Goal: Task Accomplishment & Management: Use online tool/utility

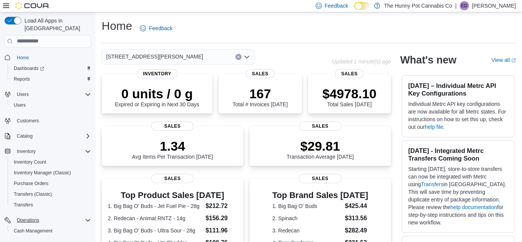
click at [90, 217] on icon "Complex example" at bounding box center [88, 220] width 6 height 6
click at [65, 231] on div "Reports" at bounding box center [52, 235] width 77 height 9
click at [63, 231] on div "Reports" at bounding box center [52, 235] width 77 height 9
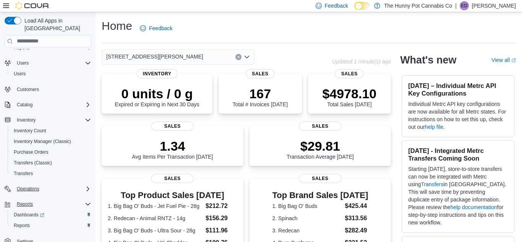
scroll to position [34, 0]
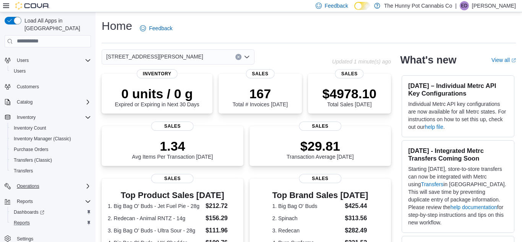
click at [35, 218] on div "Reports" at bounding box center [51, 222] width 80 height 9
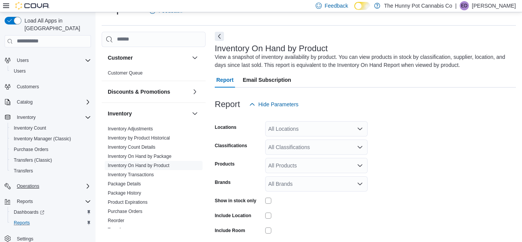
scroll to position [26, 0]
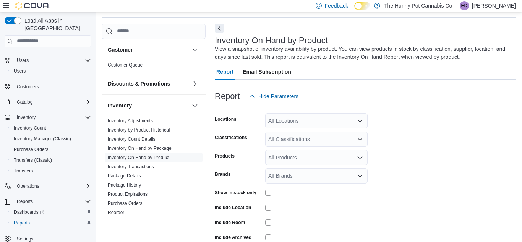
click at [286, 124] on div "All Locations" at bounding box center [316, 120] width 102 height 15
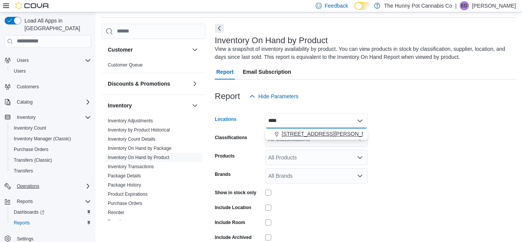
type input "****"
click at [312, 131] on span "[STREET_ADDRESS][PERSON_NAME]" at bounding box center [329, 134] width 97 height 8
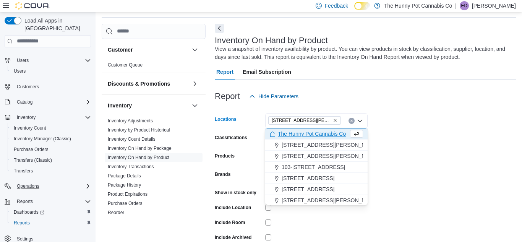
click at [414, 153] on form "Locations [STREET_ADDRESS][PERSON_NAME] Selected. [STREET_ADDRESS][PERSON_NAME]…" at bounding box center [365, 184] width 301 height 160
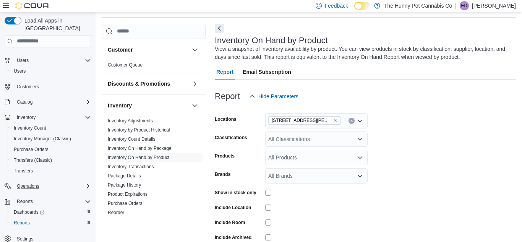
click at [284, 133] on div "All Classifications" at bounding box center [316, 138] width 102 height 15
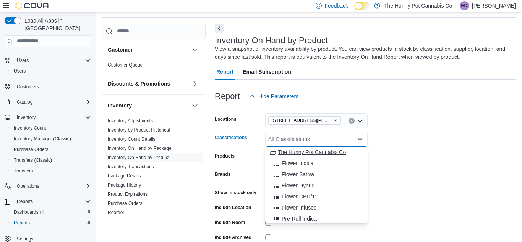
click at [304, 154] on span "The Hunny Pot Cannabis Co" at bounding box center [312, 152] width 68 height 8
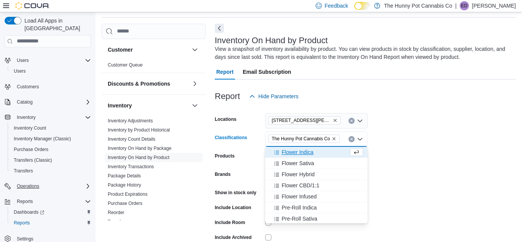
click at [412, 162] on form "Locations [STREET_ADDRESS][PERSON_NAME] Classifications The Hunny Pot Cannabis …" at bounding box center [365, 184] width 301 height 160
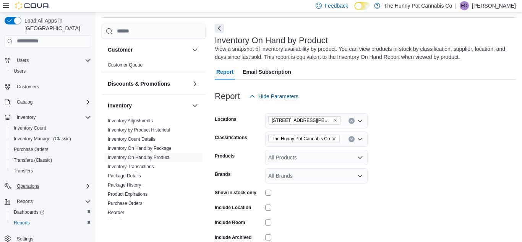
click at [307, 200] on form "Locations [STREET_ADDRESS][PERSON_NAME] Classifications The Hunny Pot Cannabis …" at bounding box center [365, 184] width 301 height 160
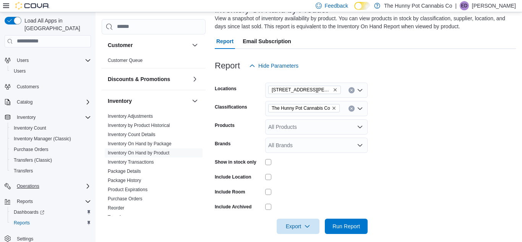
scroll to position [63, 0]
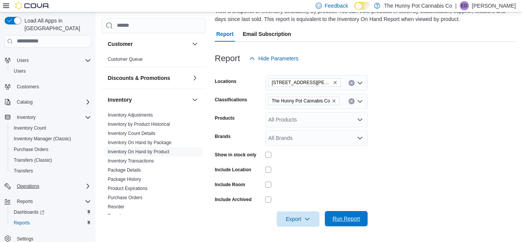
click at [349, 218] on span "Run Report" at bounding box center [345, 219] width 27 height 8
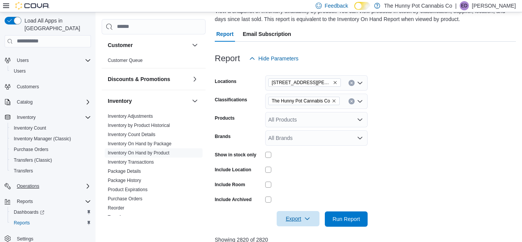
click at [304, 217] on icon "button" at bounding box center [307, 218] width 6 height 6
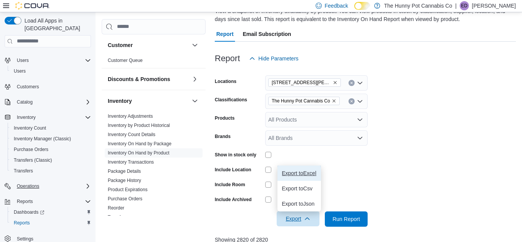
click at [299, 170] on span "Export to Excel" at bounding box center [299, 173] width 34 height 6
